Goal: Task Accomplishment & Management: Manage account settings

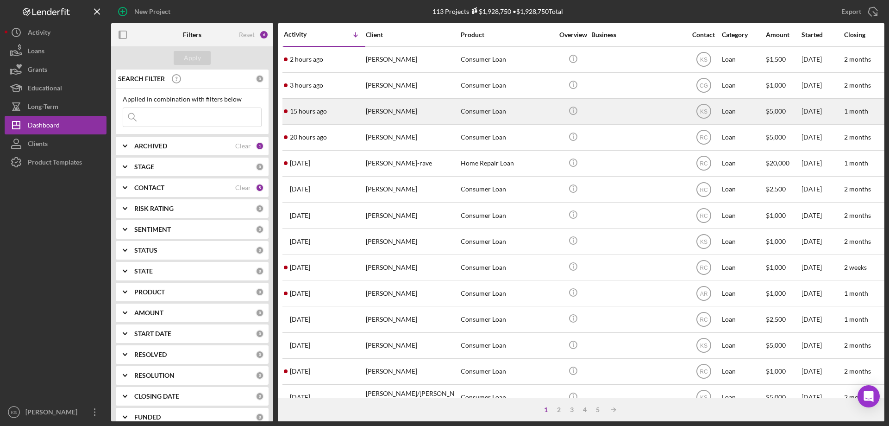
click at [420, 113] on div "[PERSON_NAME]" at bounding box center [412, 111] width 93 height 25
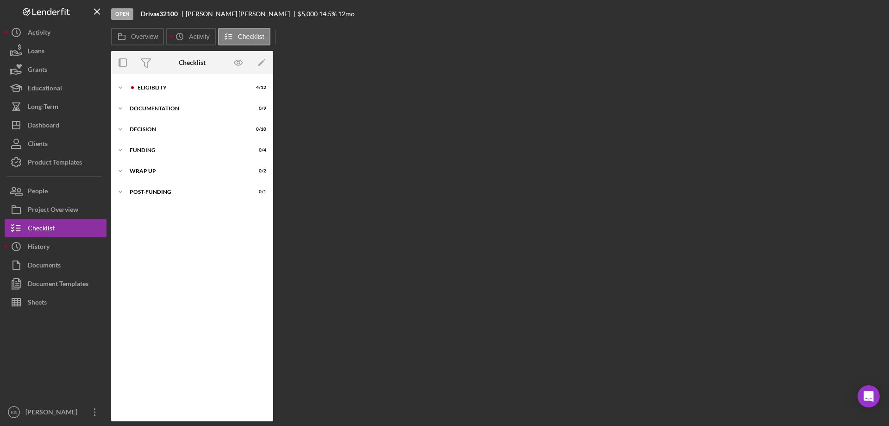
scroll to position [12, 0]
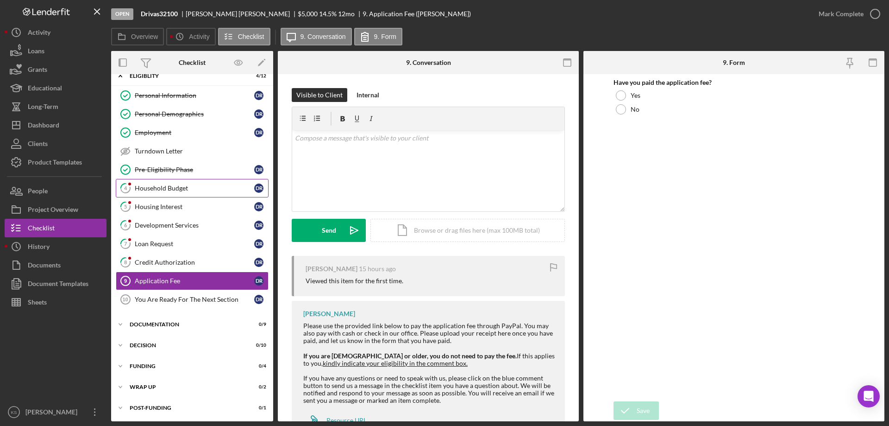
click at [171, 184] on div "Household Budget" at bounding box center [195, 187] width 120 height 7
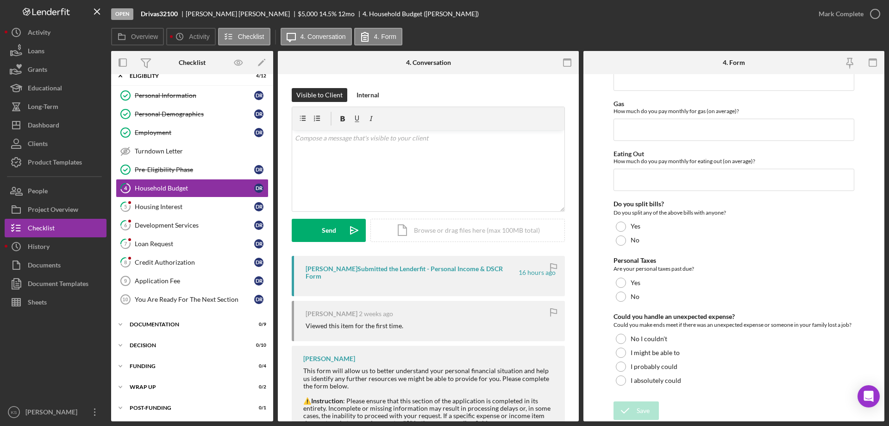
scroll to position [601, 0]
click at [433, 187] on div "v Color teal Color pink Remove color Add row above Add row below Add column bef…" at bounding box center [428, 170] width 272 height 81
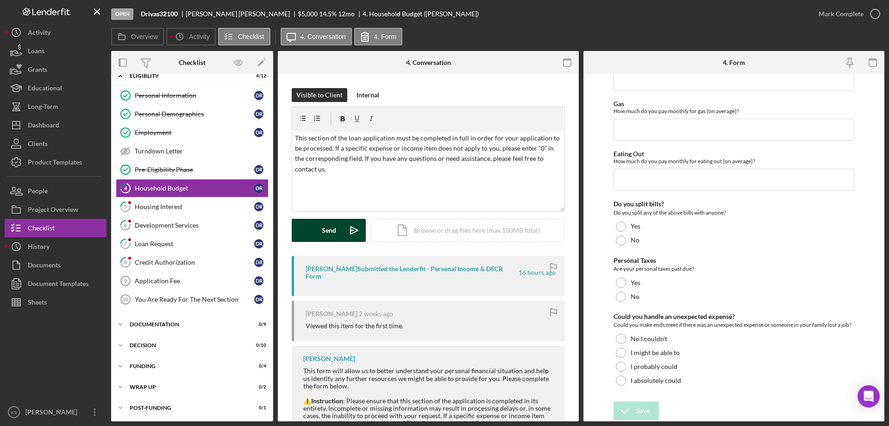
click at [327, 233] on div "Send" at bounding box center [329, 230] width 14 height 23
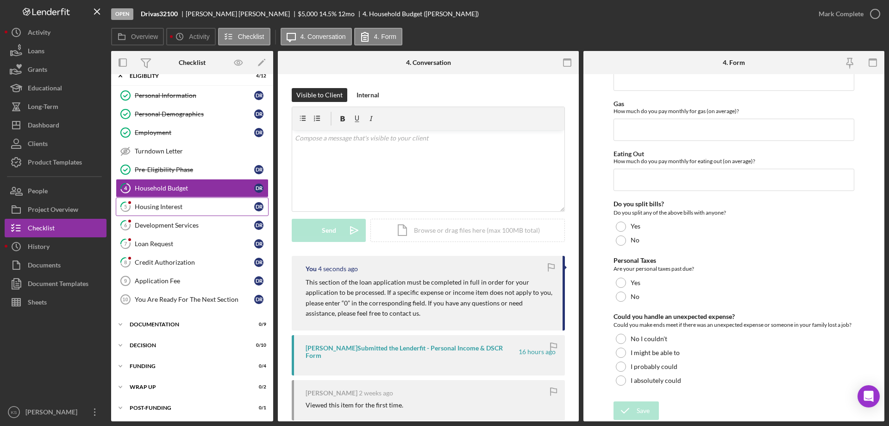
click at [197, 214] on link "5 Housing Interest d R" at bounding box center [192, 206] width 153 height 19
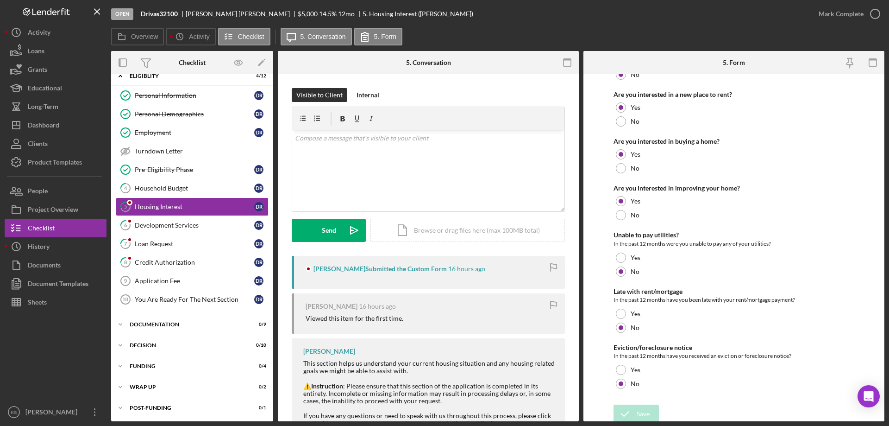
scroll to position [126, 0]
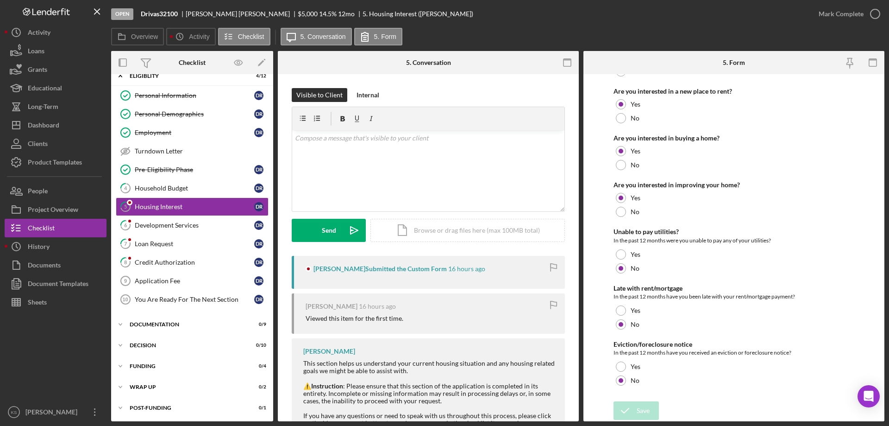
click at [843, 1] on div "Mark Complete" at bounding box center [847, 14] width 75 height 28
click at [835, 19] on div "Mark Complete" at bounding box center [841, 14] width 45 height 19
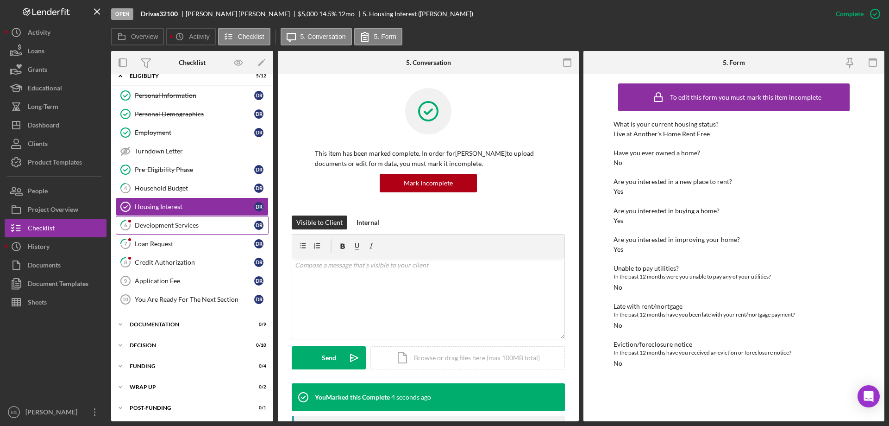
click at [169, 223] on div "Development Services" at bounding box center [195, 224] width 120 height 7
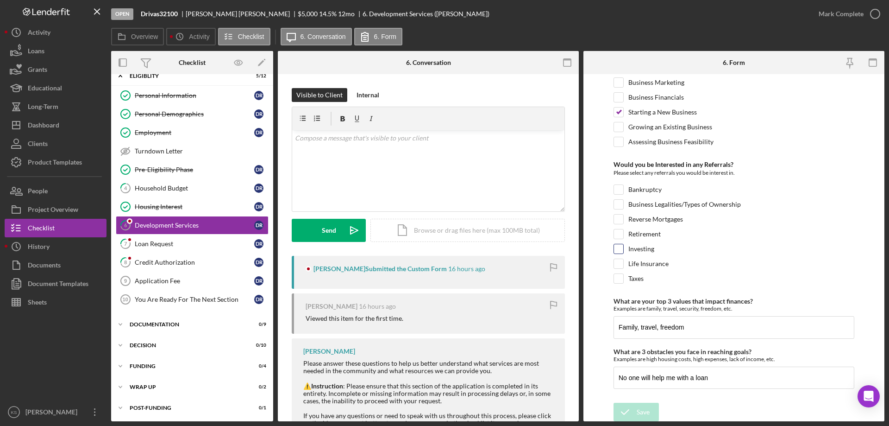
scroll to position [389, 0]
click at [849, 10] on div "Mark Complete" at bounding box center [841, 14] width 45 height 19
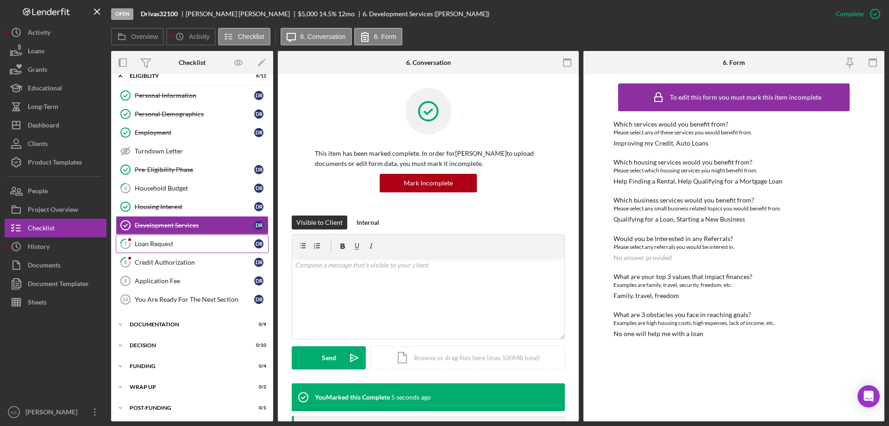
click at [181, 247] on div "Loan Request" at bounding box center [195, 243] width 120 height 7
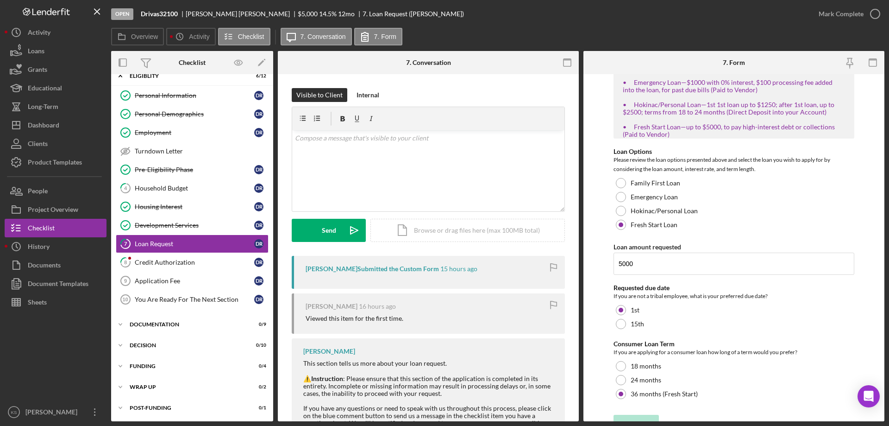
scroll to position [229, 0]
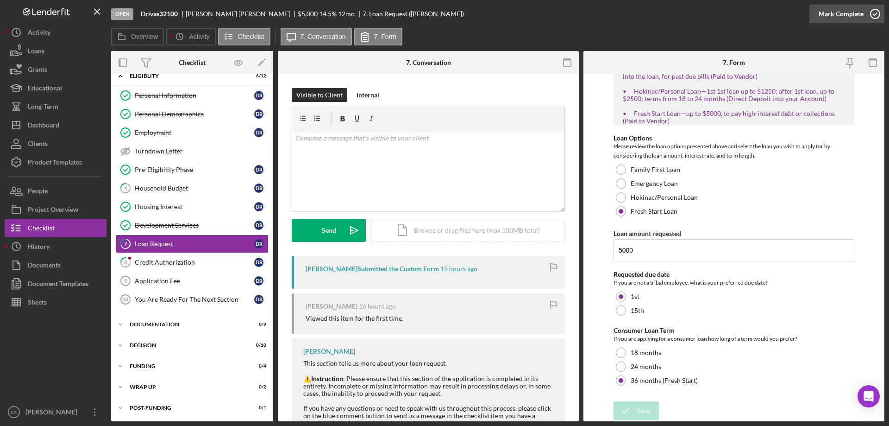
click at [821, 12] on div "Mark Complete" at bounding box center [841, 14] width 45 height 19
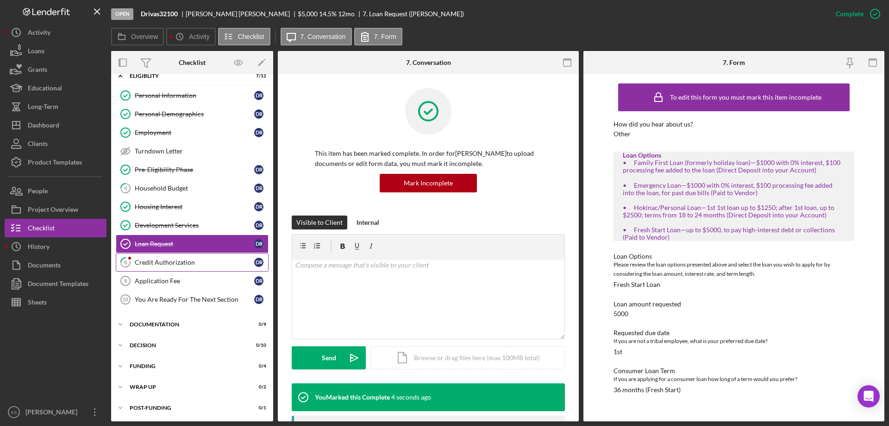
click at [175, 265] on div "Credit Authorization" at bounding box center [195, 261] width 120 height 7
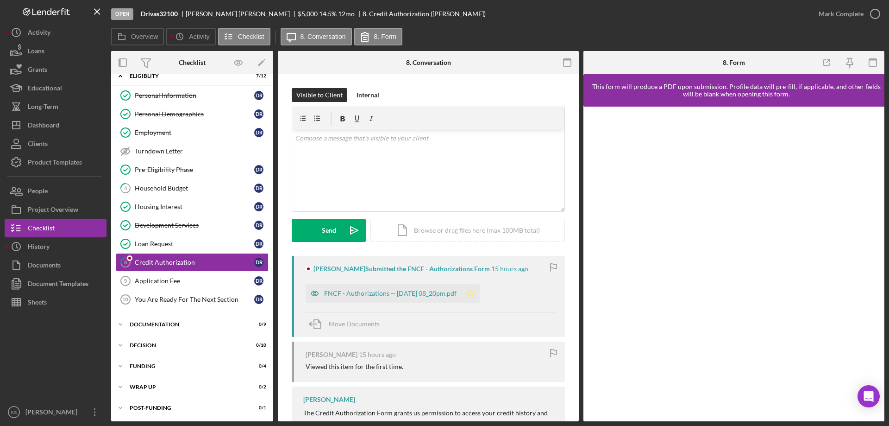
click at [480, 293] on icon "Icon/Star" at bounding box center [470, 293] width 19 height 19
click at [864, 16] on icon "button" at bounding box center [875, 13] width 23 height 23
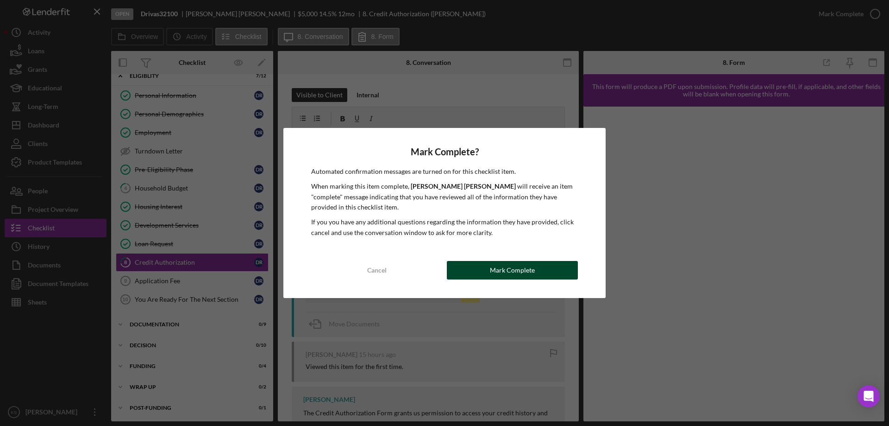
click at [497, 266] on div "Mark Complete" at bounding box center [512, 270] width 45 height 19
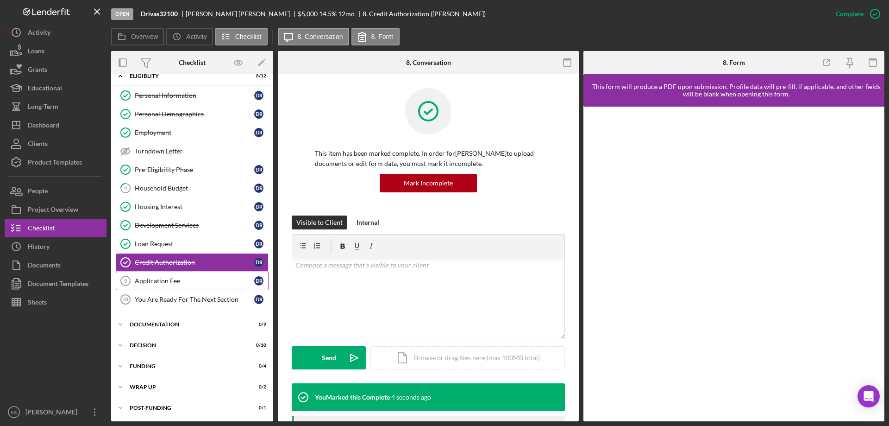
click at [177, 279] on div "Application Fee" at bounding box center [195, 280] width 120 height 7
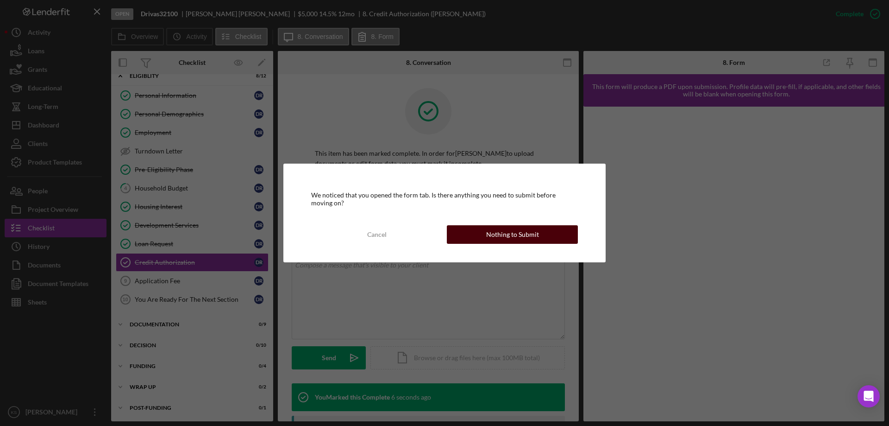
click at [533, 231] on div "Nothing to Submit" at bounding box center [512, 234] width 53 height 19
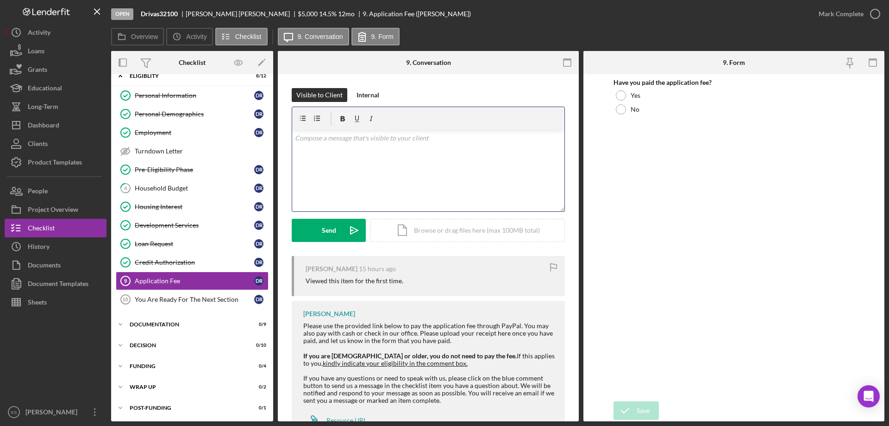
click at [383, 149] on div "v Color teal Color pink Remove color Add row above Add row below Add column bef…" at bounding box center [428, 170] width 272 height 81
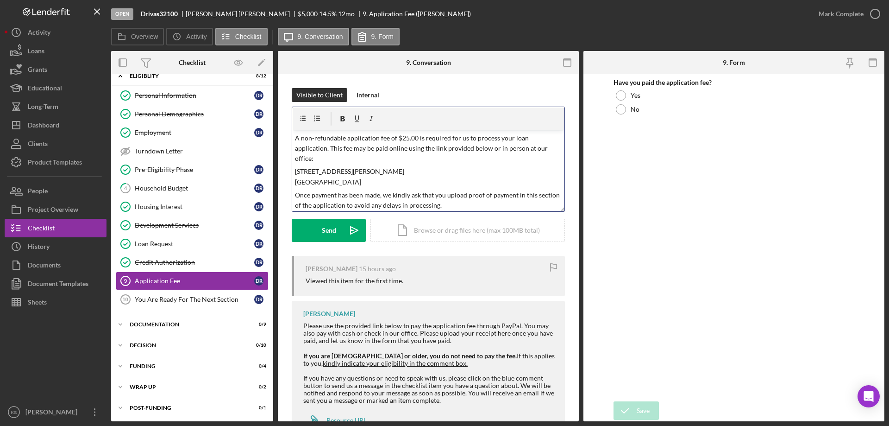
scroll to position [36, 0]
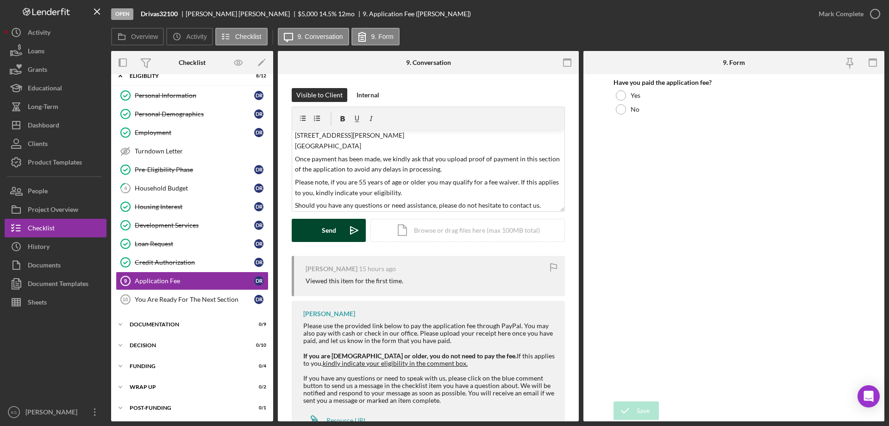
click at [333, 235] on div "Send" at bounding box center [329, 230] width 14 height 23
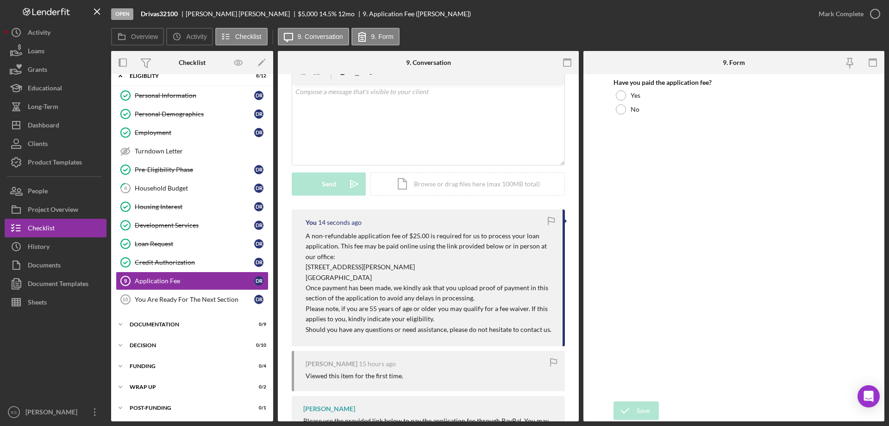
scroll to position [93, 0]
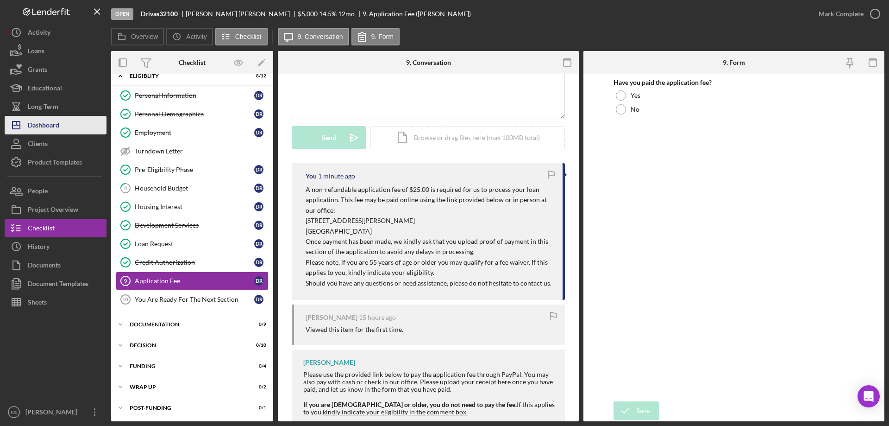
click at [55, 123] on div "Dashboard" at bounding box center [43, 126] width 31 height 21
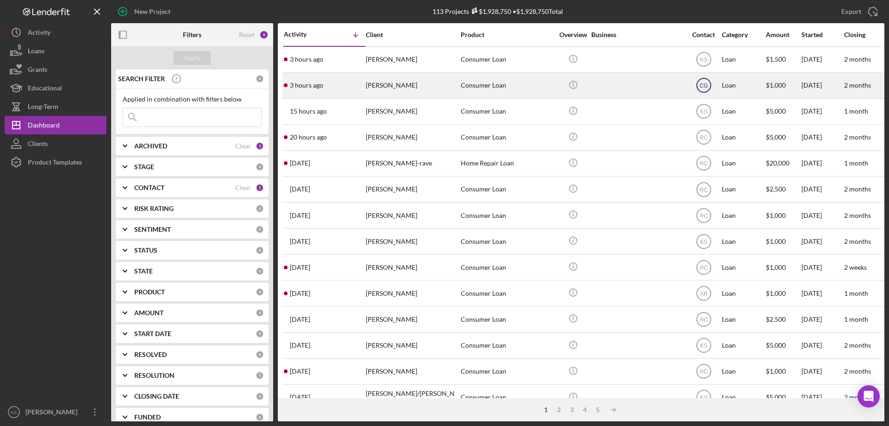
click at [699, 83] on icon "CG" at bounding box center [704, 85] width 23 height 23
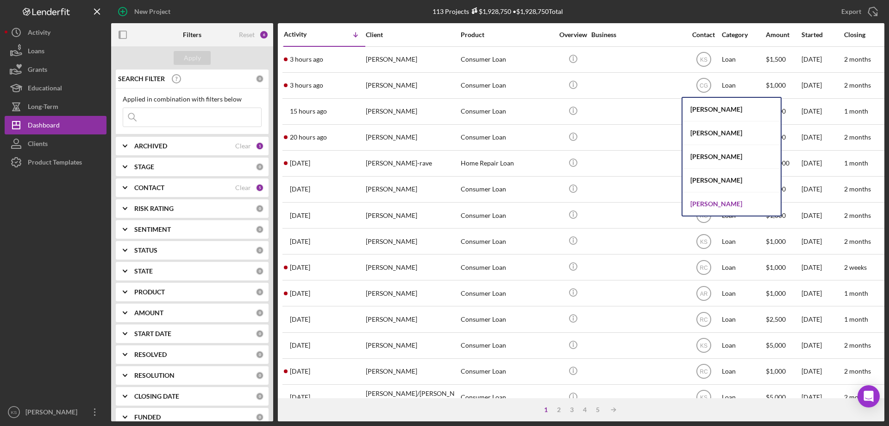
click at [706, 202] on div "[PERSON_NAME]" at bounding box center [732, 203] width 98 height 23
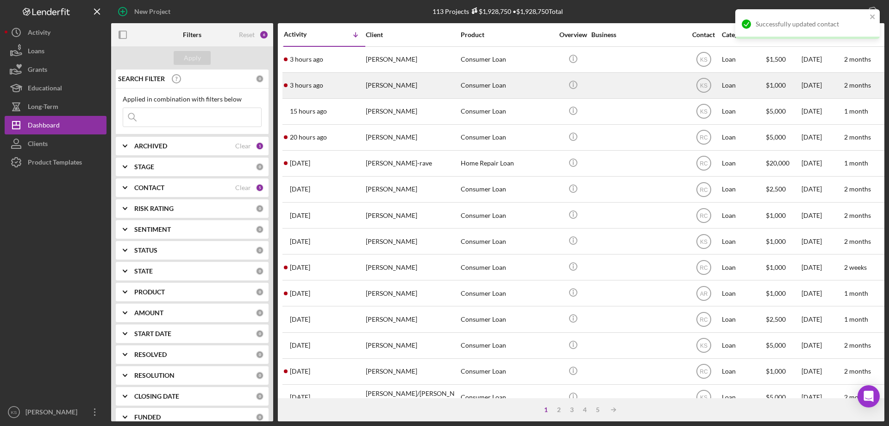
click at [427, 78] on div "[PERSON_NAME]" at bounding box center [412, 85] width 93 height 25
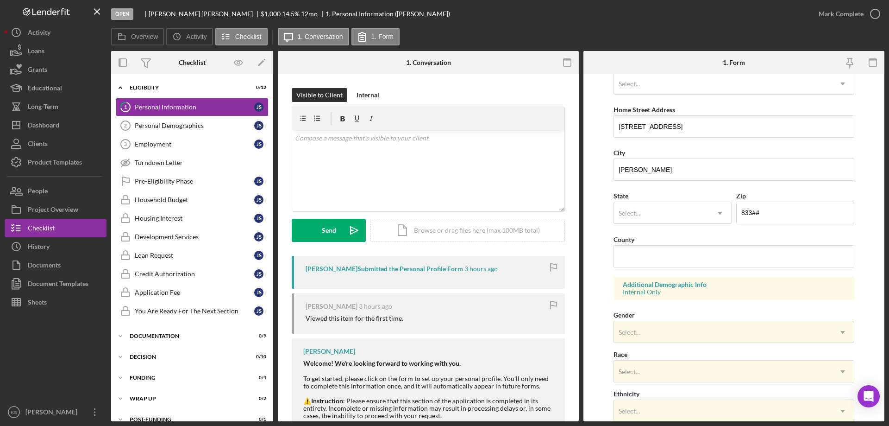
scroll to position [185, 0]
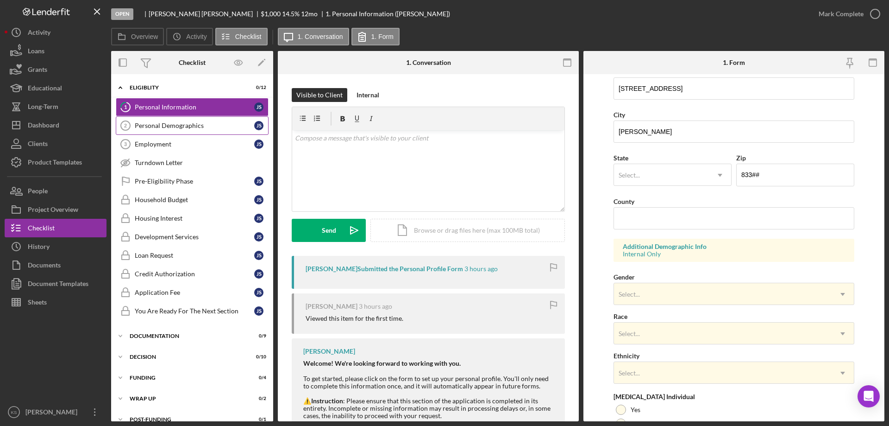
click at [204, 122] on div "Personal Demographics" at bounding box center [195, 125] width 120 height 7
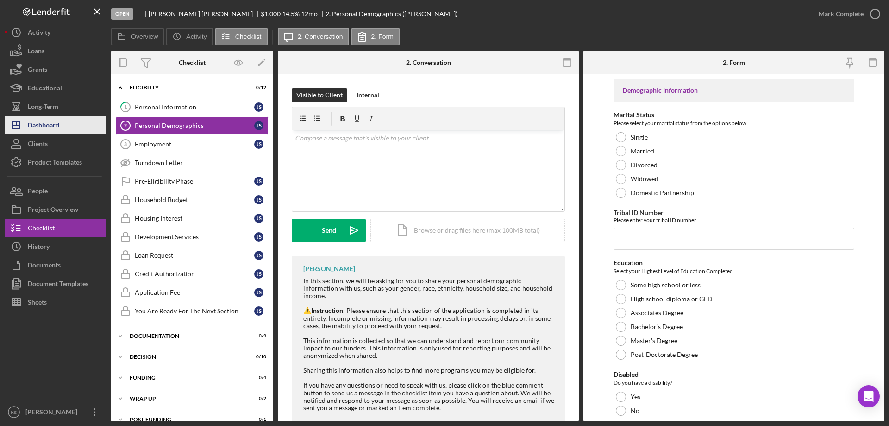
click at [26, 121] on icon "Icon/Dashboard" at bounding box center [16, 124] width 23 height 23
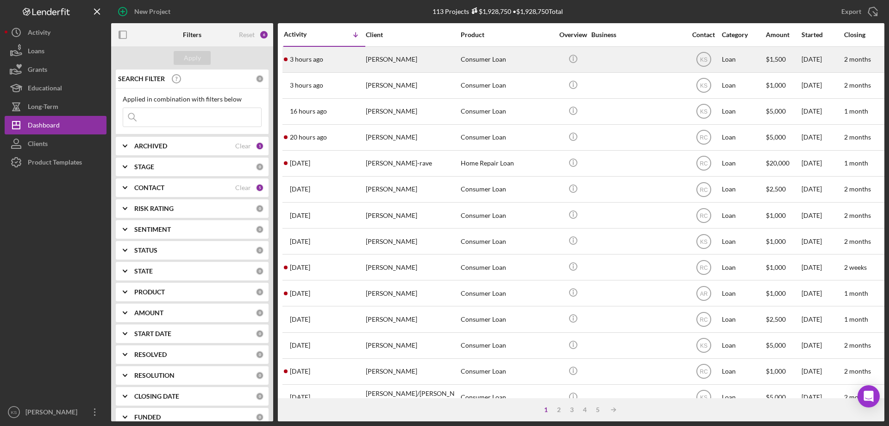
click at [440, 66] on div "[PERSON_NAME]" at bounding box center [412, 59] width 93 height 25
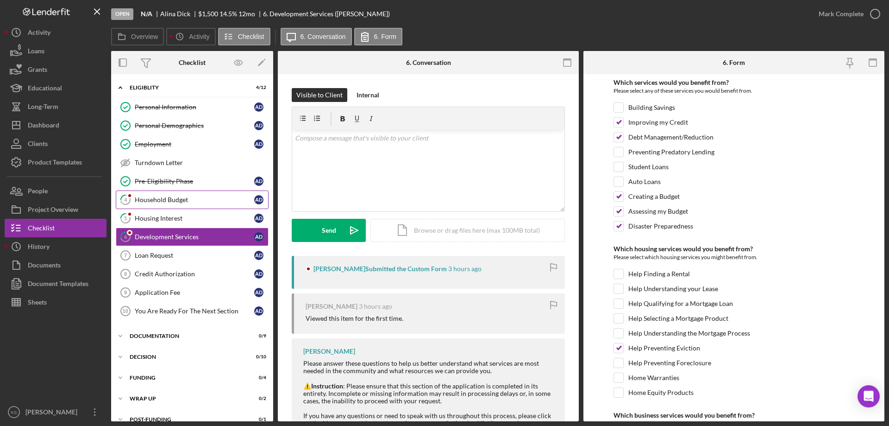
click at [177, 199] on div "Household Budget" at bounding box center [195, 199] width 120 height 7
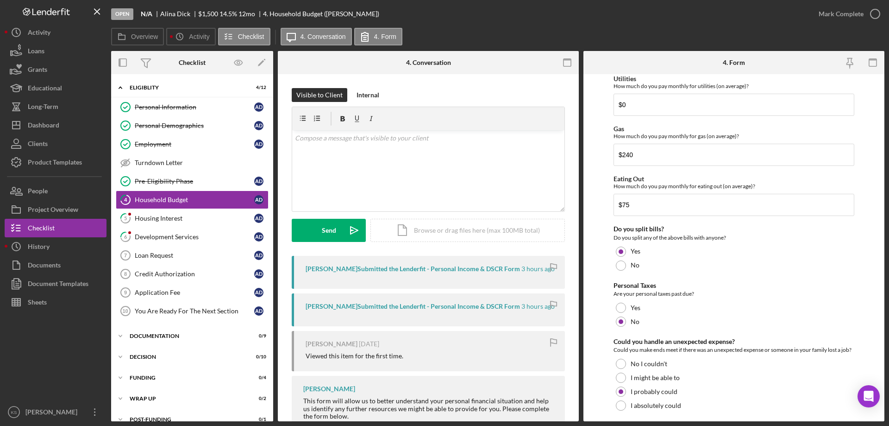
scroll to position [601, 0]
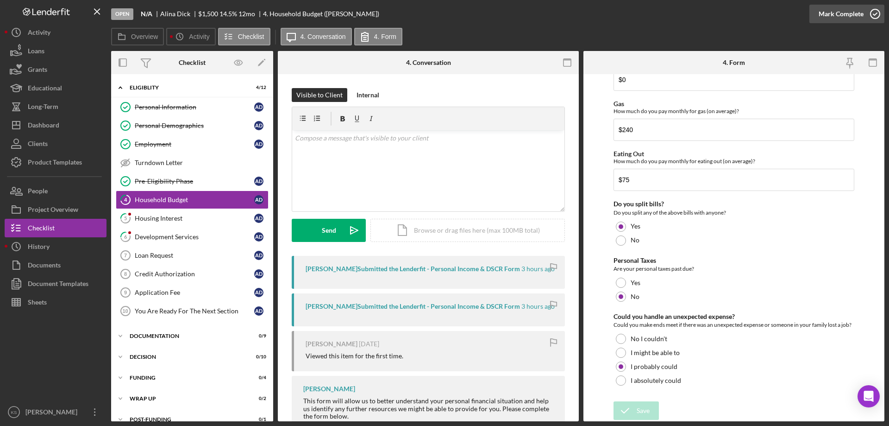
click at [847, 9] on div "Mark Complete" at bounding box center [841, 14] width 45 height 19
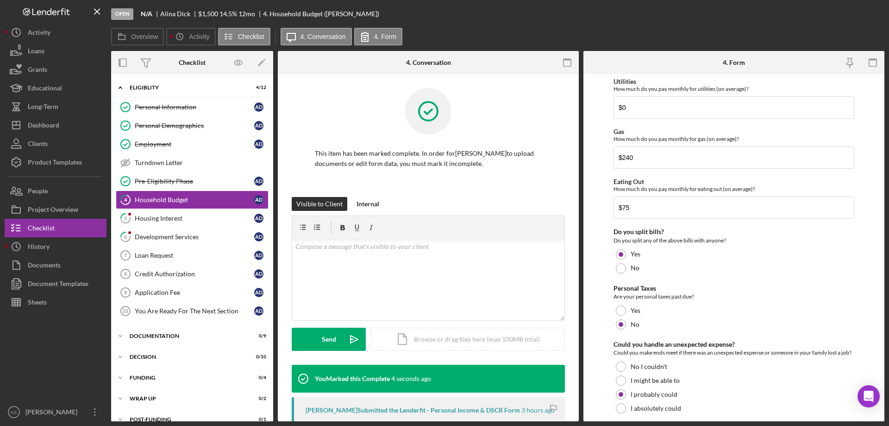
scroll to position [638, 0]
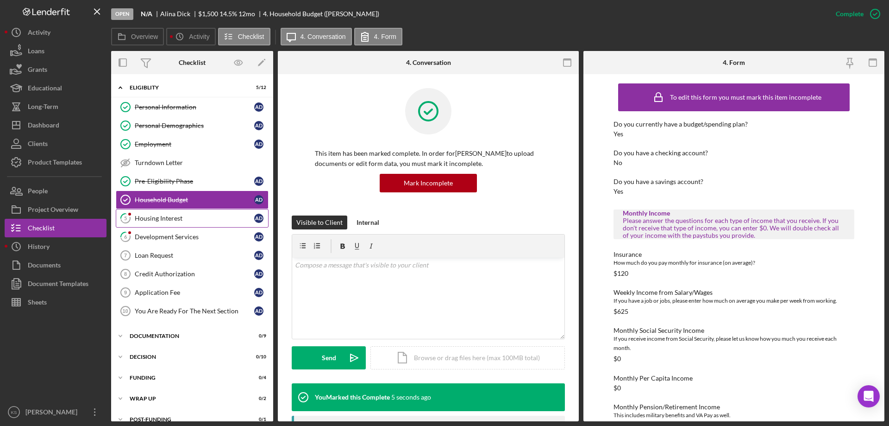
click at [197, 212] on link "5 Housing Interest A D" at bounding box center [192, 218] width 153 height 19
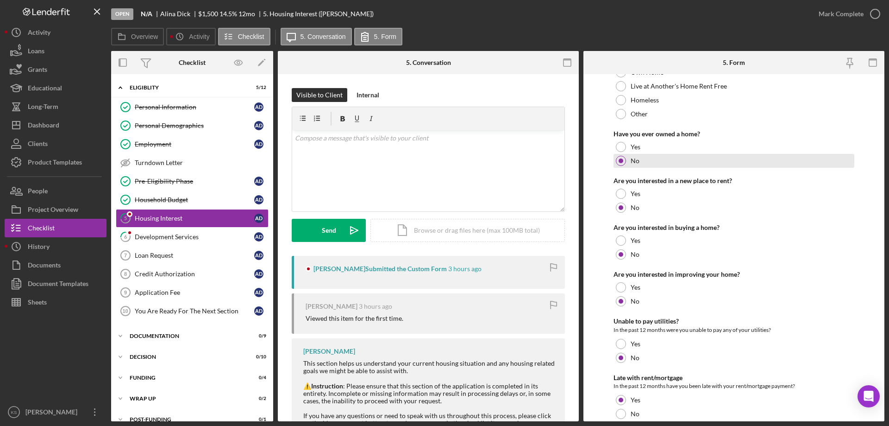
scroll to position [126, 0]
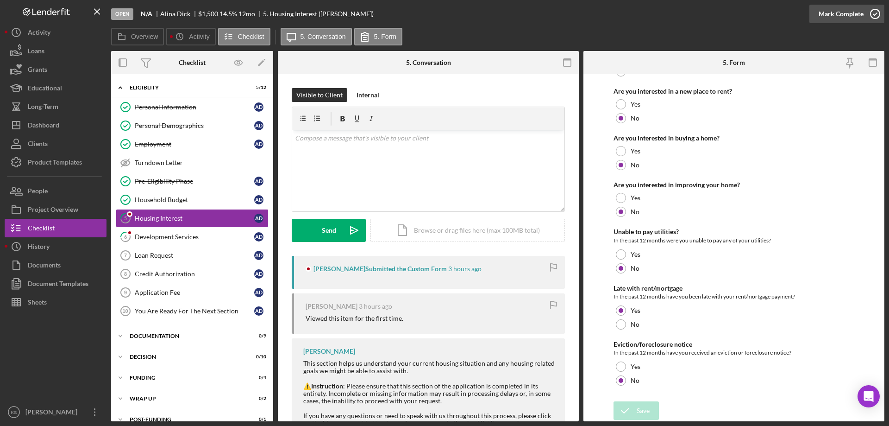
click at [833, 20] on div "Mark Complete" at bounding box center [841, 14] width 45 height 19
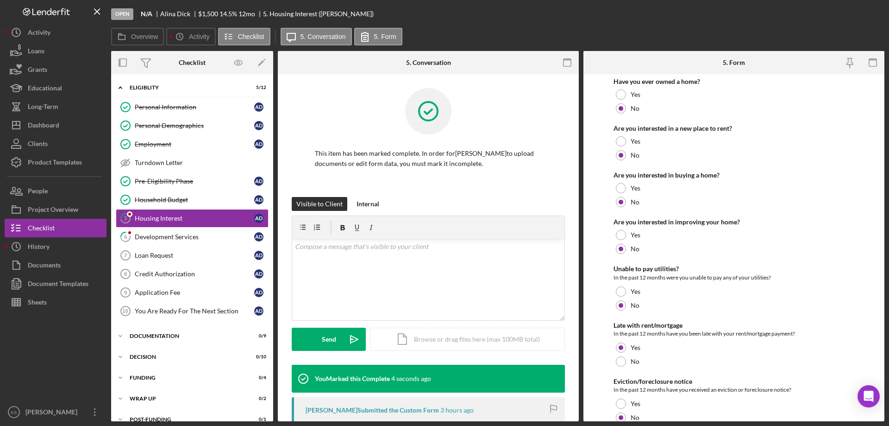
scroll to position [164, 0]
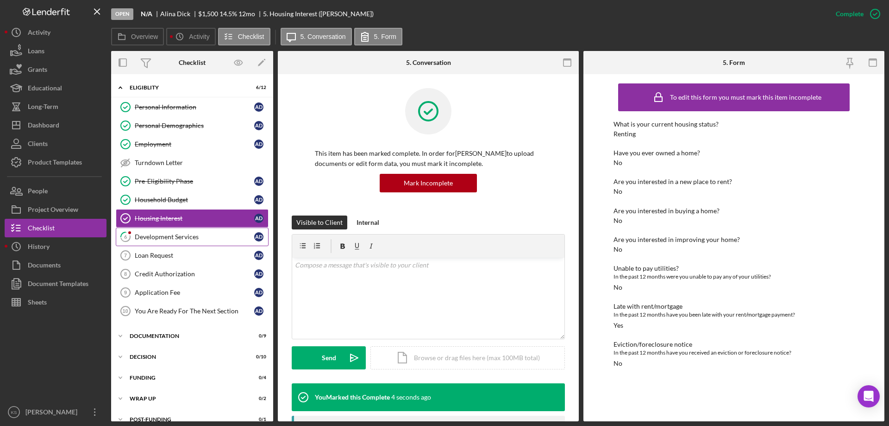
click at [151, 239] on div "Development Services" at bounding box center [195, 236] width 120 height 7
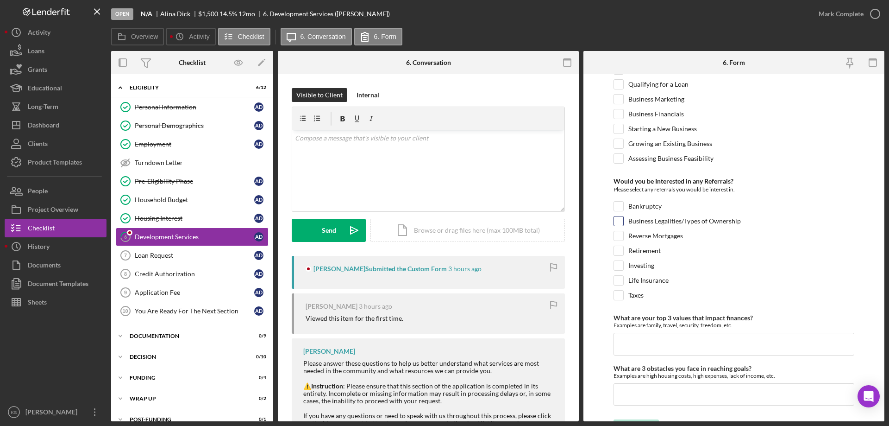
scroll to position [389, 0]
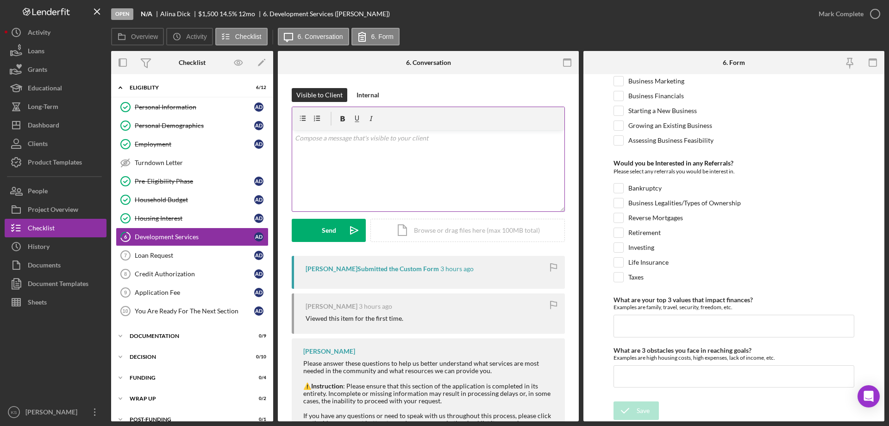
click at [348, 137] on p at bounding box center [428, 138] width 267 height 10
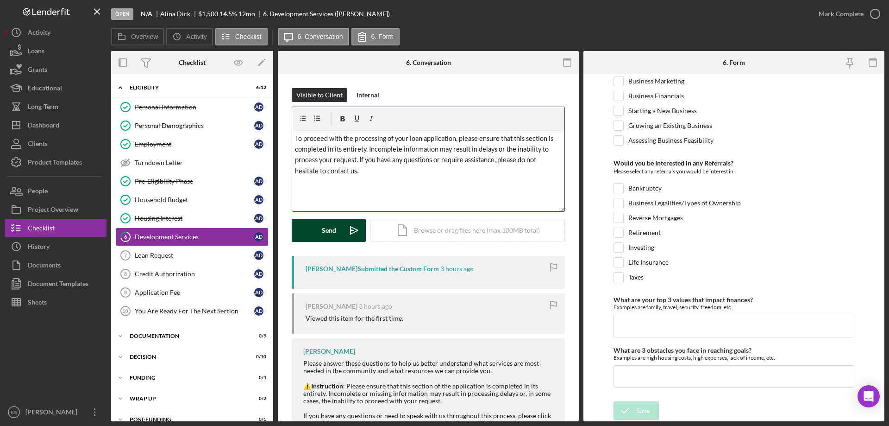
click at [340, 228] on button "Send Icon/icon-invite-send" at bounding box center [329, 230] width 74 height 23
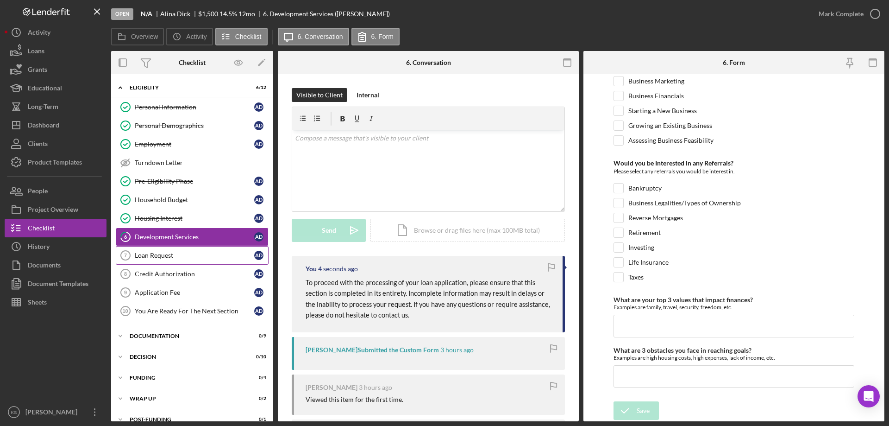
click at [176, 253] on div "Loan Request" at bounding box center [195, 255] width 120 height 7
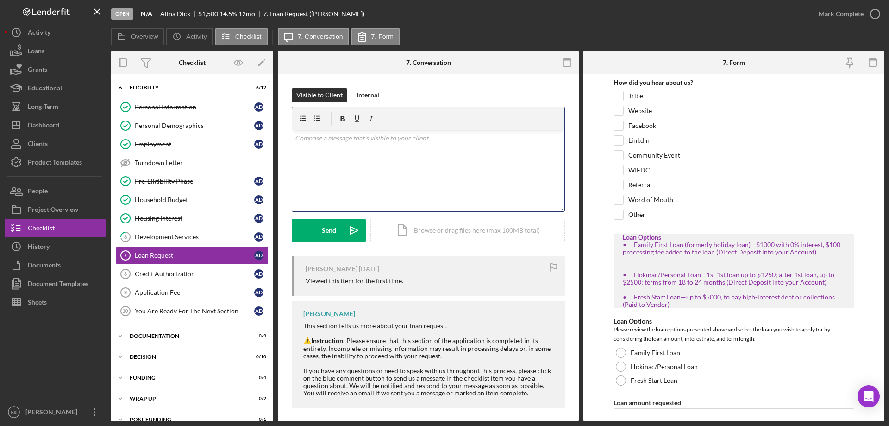
click at [388, 176] on div "v Color teal Color pink Remove color Add row above Add row below Add column bef…" at bounding box center [428, 170] width 272 height 81
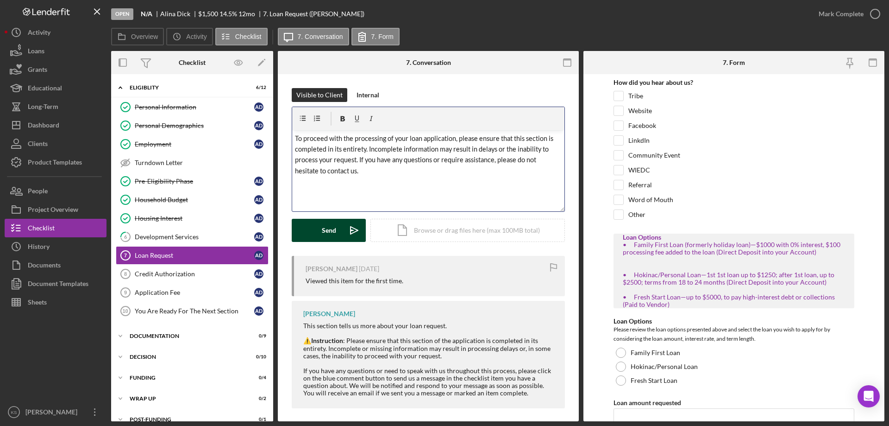
click at [310, 231] on button "Send Icon/icon-invite-send" at bounding box center [329, 230] width 74 height 23
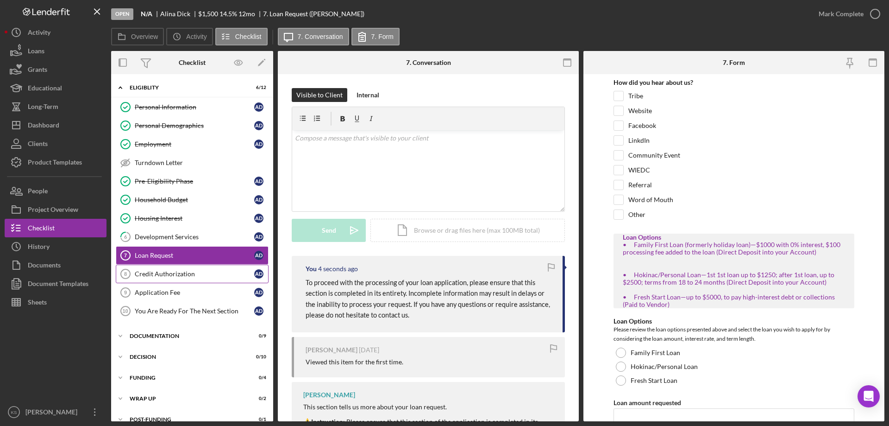
click at [191, 270] on div "Credit Authorization" at bounding box center [195, 273] width 120 height 7
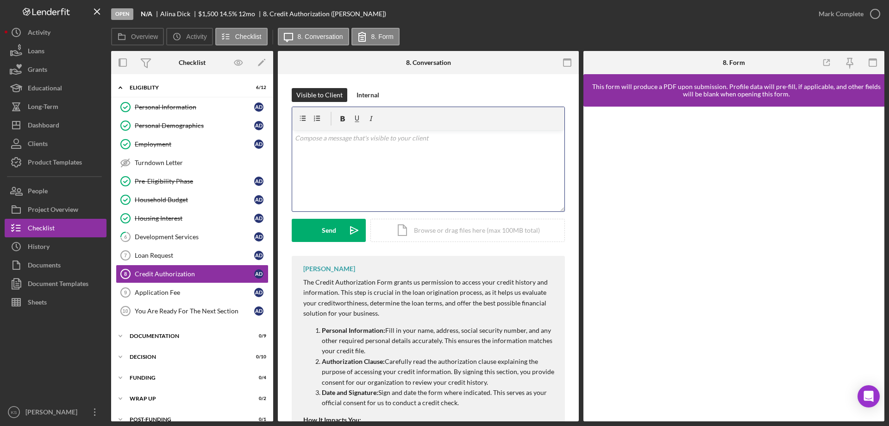
click at [393, 147] on div "v Color teal Color pink Remove color Add row above Add row below Add column bef…" at bounding box center [428, 170] width 272 height 81
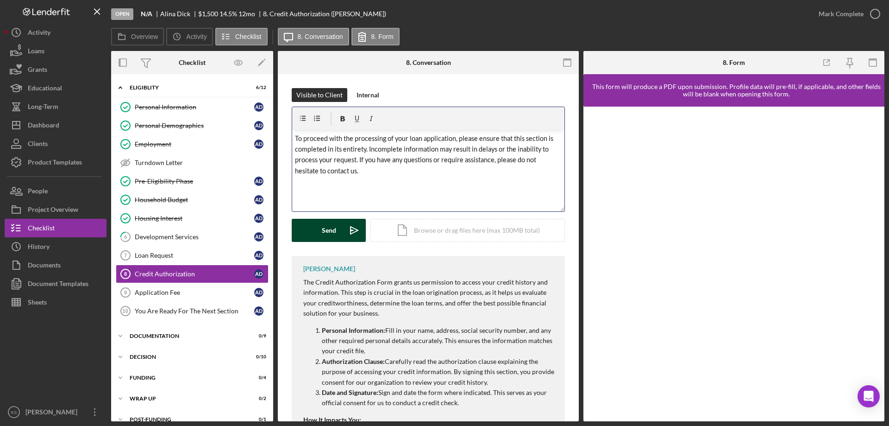
click at [330, 235] on div "Send" at bounding box center [329, 230] width 14 height 23
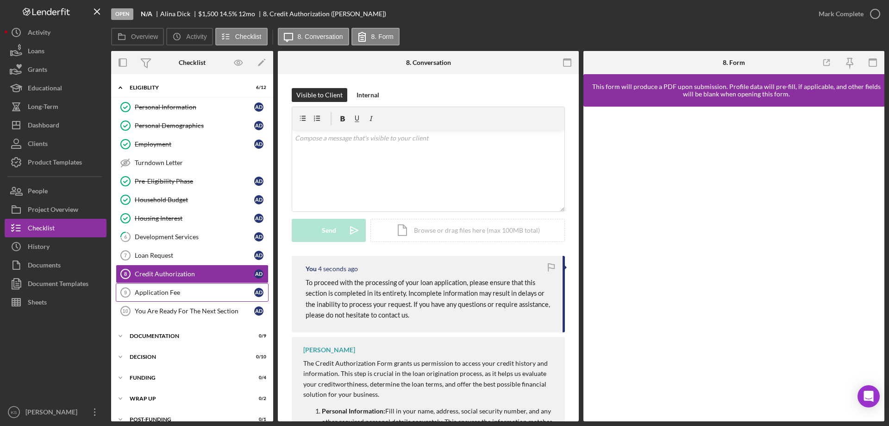
click at [167, 292] on div "Application Fee" at bounding box center [195, 292] width 120 height 7
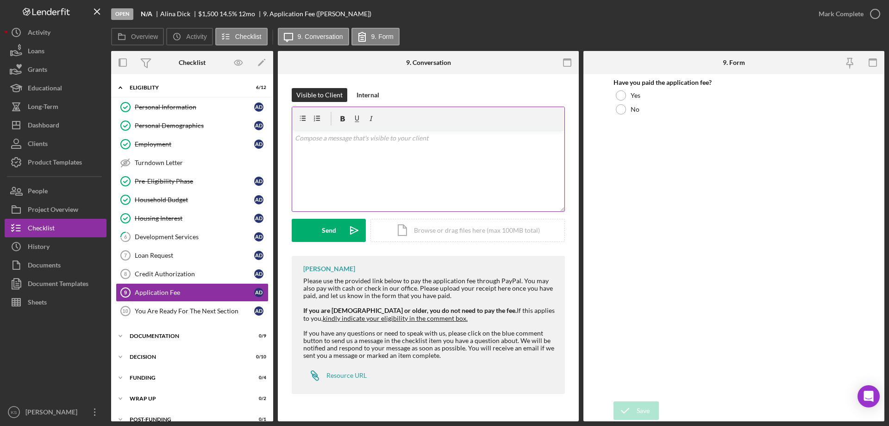
click at [397, 145] on div "v Color teal Color pink Remove color Add row above Add row below Add column bef…" at bounding box center [428, 170] width 272 height 81
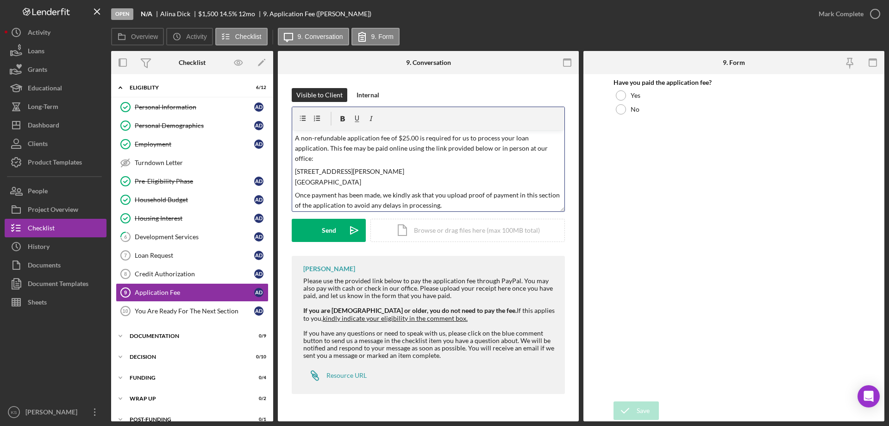
scroll to position [26, 0]
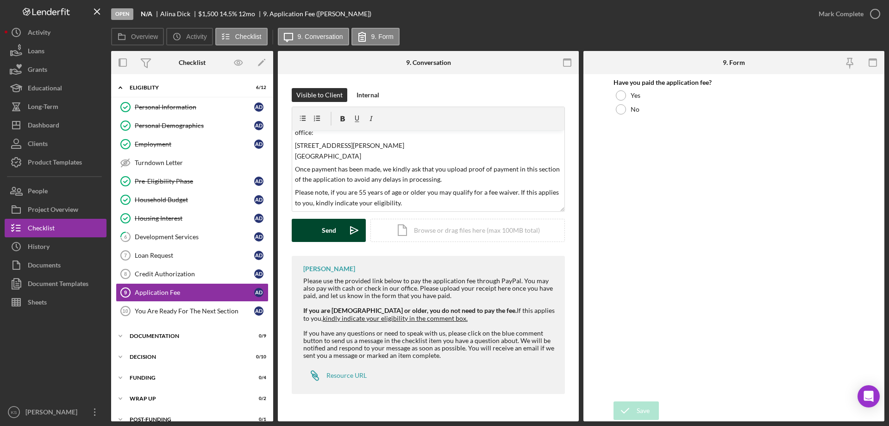
click at [334, 232] on div "Send" at bounding box center [329, 230] width 14 height 23
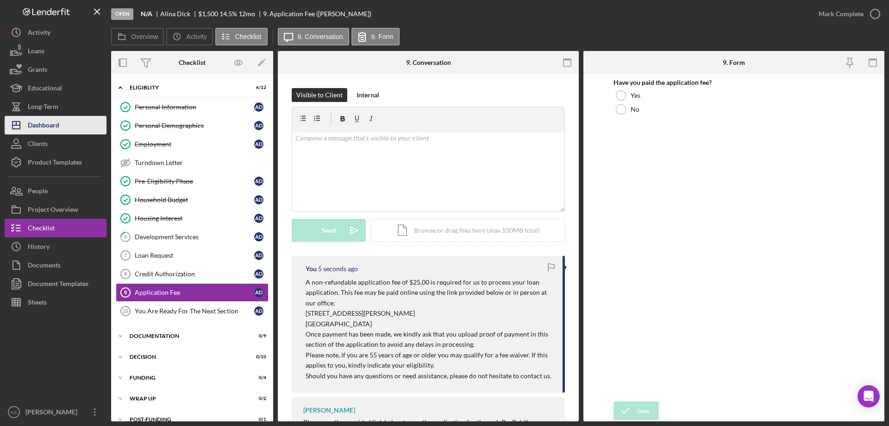
click at [44, 121] on div "Dashboard" at bounding box center [43, 126] width 31 height 21
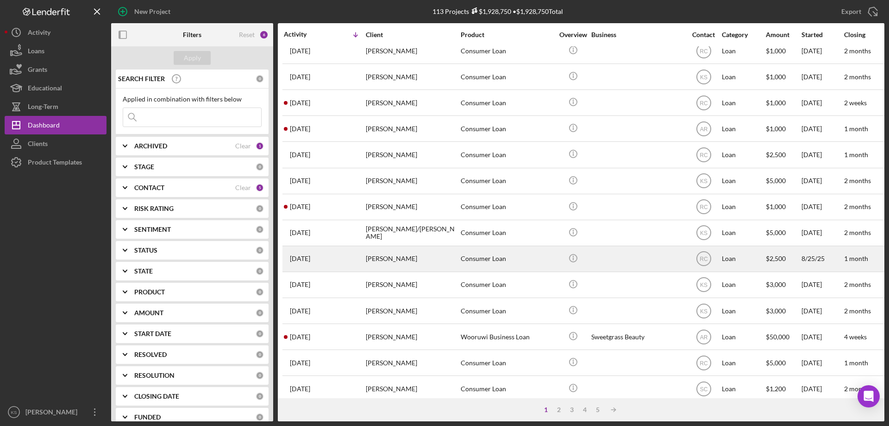
scroll to position [232, 0]
